Goal: Book appointment/travel/reservation

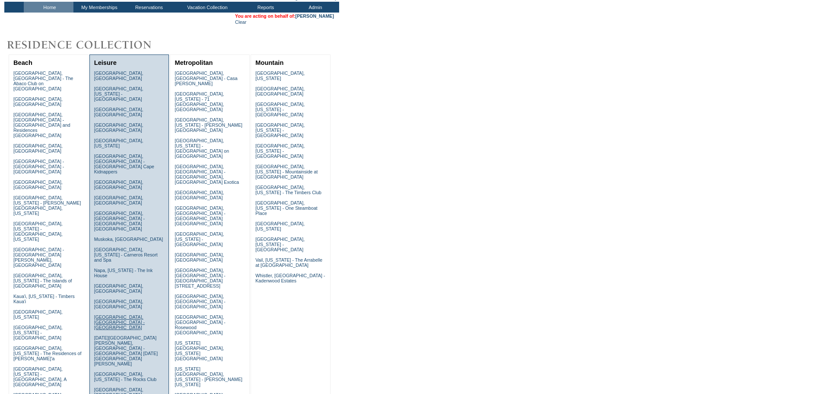
scroll to position [173, 0]
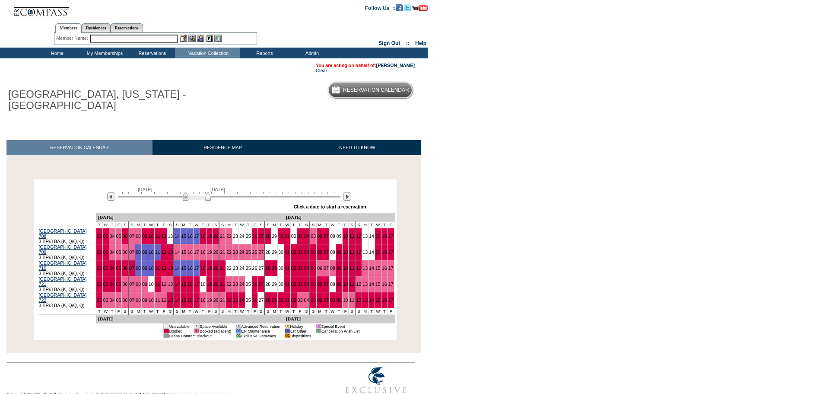
click at [502, 193] on body "Follow Us ::" at bounding box center [411, 197] width 823 height 394
click at [196, 197] on img at bounding box center [199, 196] width 28 height 9
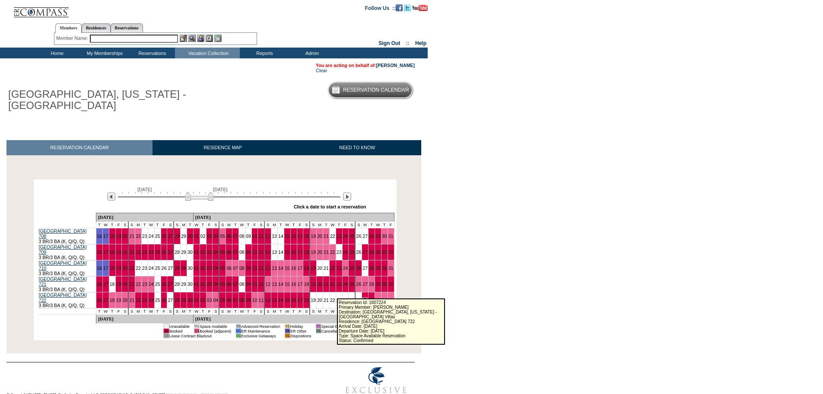
click at [362, 297] on link "27" at bounding box center [364, 299] width 5 height 5
